Goal: Find specific page/section: Find specific page/section

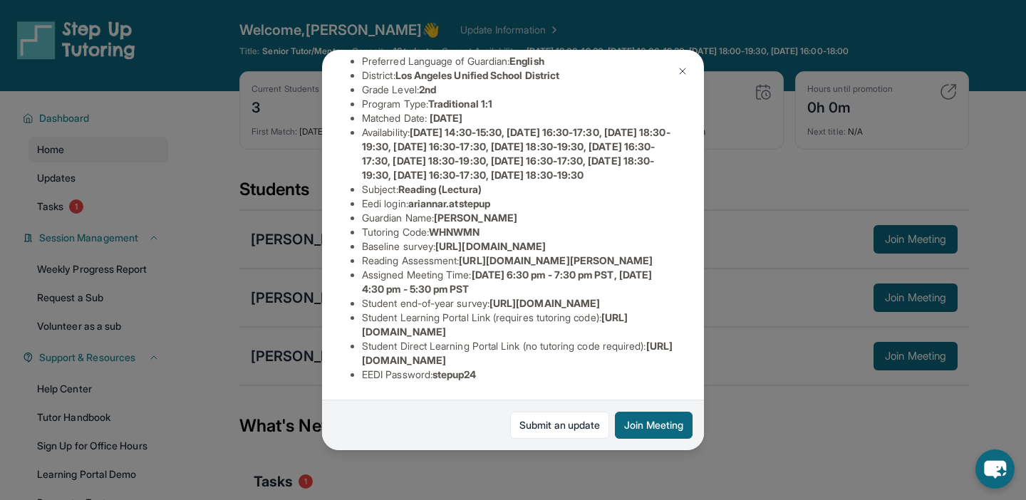
scroll to position [173, 509]
drag, startPoint x: 360, startPoint y: 244, endPoint x: 712, endPoint y: 263, distance: 352.4
click at [712, 263] on div "[PERSON_NAME] Guardian: [PERSON_NAME] Student Information [URL][DOMAIN_NAME] Pr…" at bounding box center [513, 250] width 1026 height 500
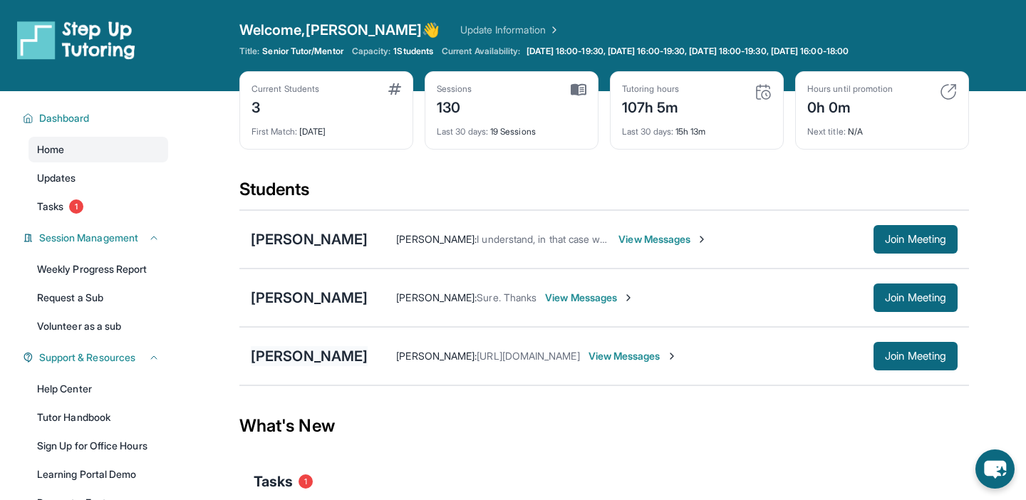
click at [317, 359] on div "[PERSON_NAME]" at bounding box center [309, 356] width 117 height 20
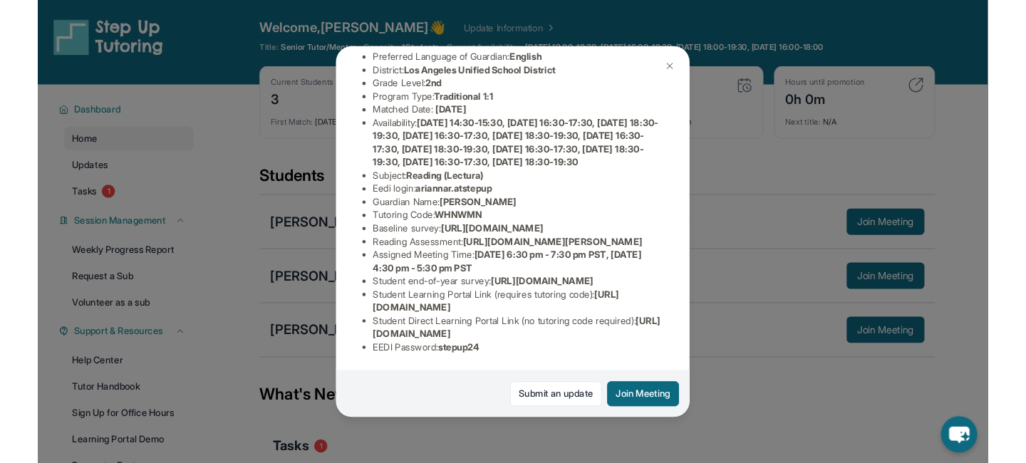
scroll to position [194, 509]
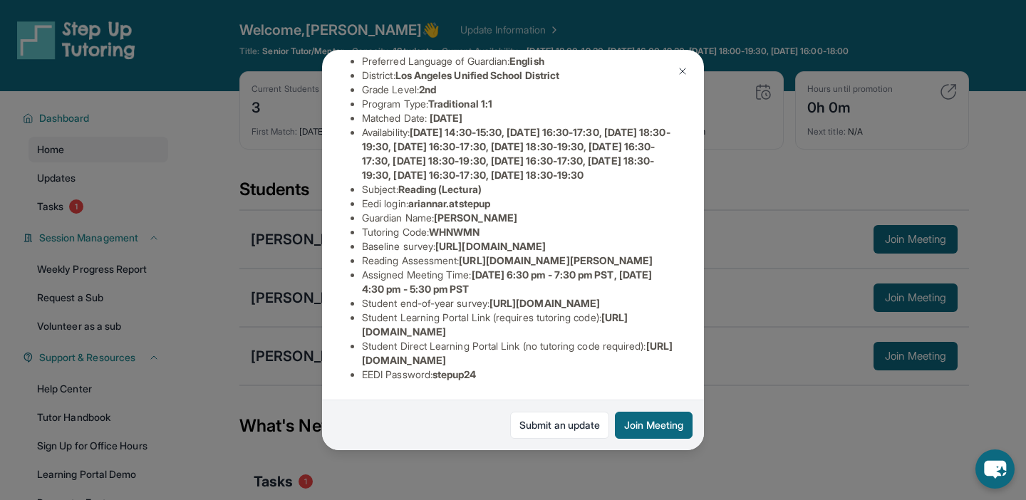
drag, startPoint x: 362, startPoint y: 219, endPoint x: 601, endPoint y: 250, distance: 241.3
click at [601, 250] on div "[PERSON_NAME] Guardian: [PERSON_NAME] Student Information [URL][DOMAIN_NAME] Pr…" at bounding box center [513, 250] width 382 height 400
copy span "[URL][DOMAIN_NAME]"
click at [682, 68] on img at bounding box center [682, 71] width 11 height 11
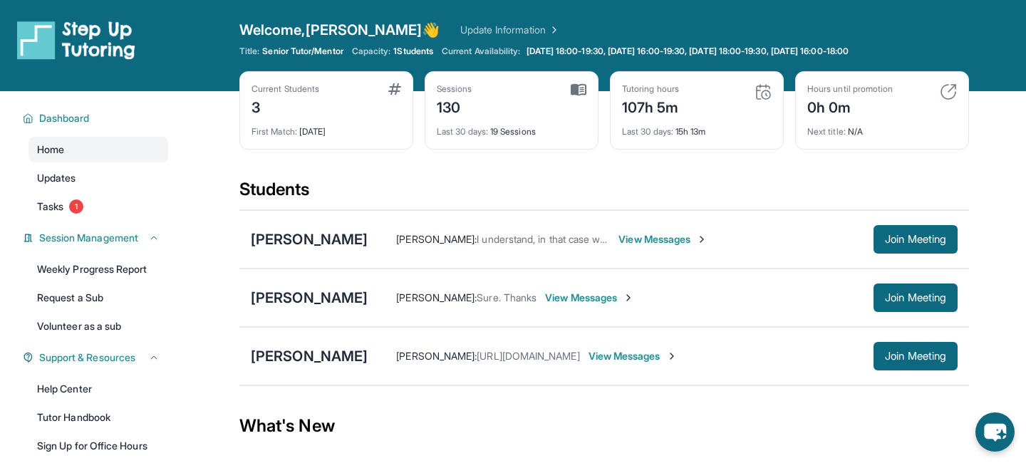
click at [323, 369] on div "[PERSON_NAME] [PERSON_NAME] : [URL][DOMAIN_NAME] View Messages Join Meeting" at bounding box center [603, 356] width 729 height 58
click at [329, 360] on div "[PERSON_NAME]" at bounding box center [309, 356] width 117 height 20
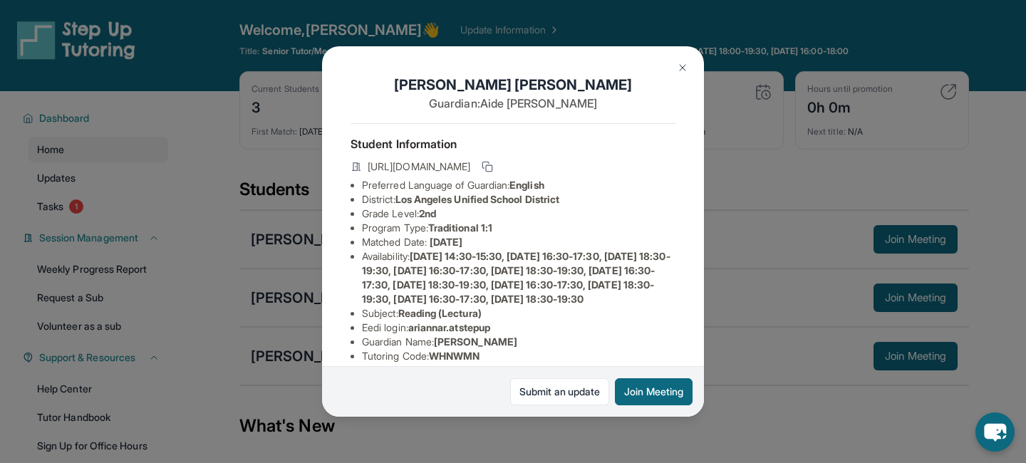
click at [685, 66] on img at bounding box center [682, 67] width 11 height 11
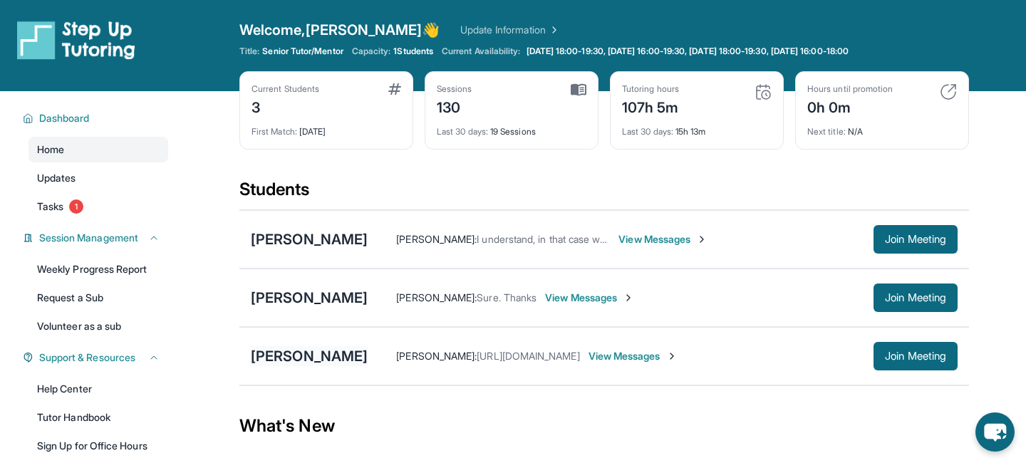
click at [311, 361] on div "[PERSON_NAME]" at bounding box center [309, 356] width 117 height 20
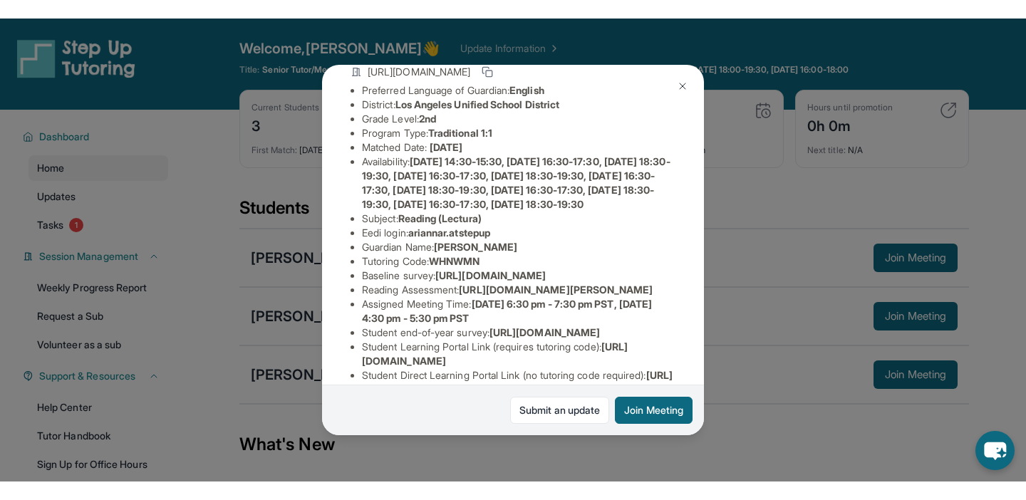
scroll to position [123, 0]
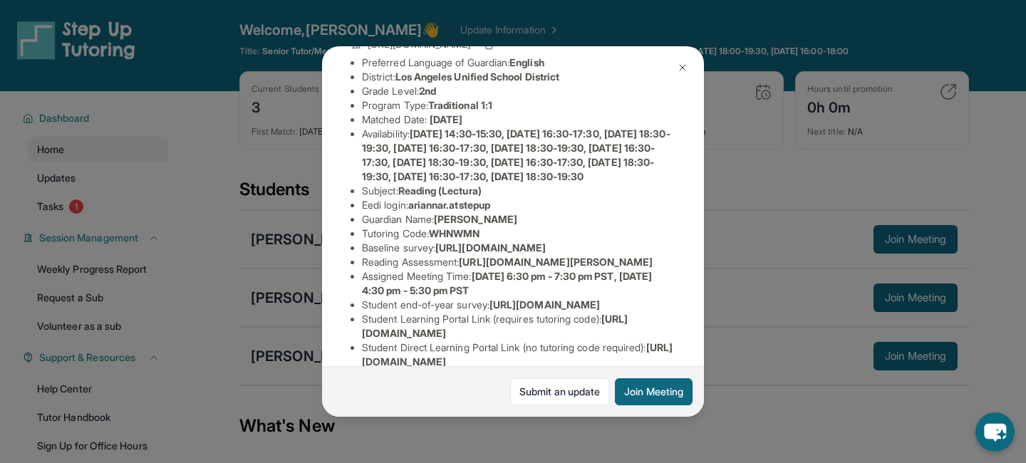
click at [684, 54] on button at bounding box center [682, 67] width 28 height 28
